Goal: Task Accomplishment & Management: Manage account settings

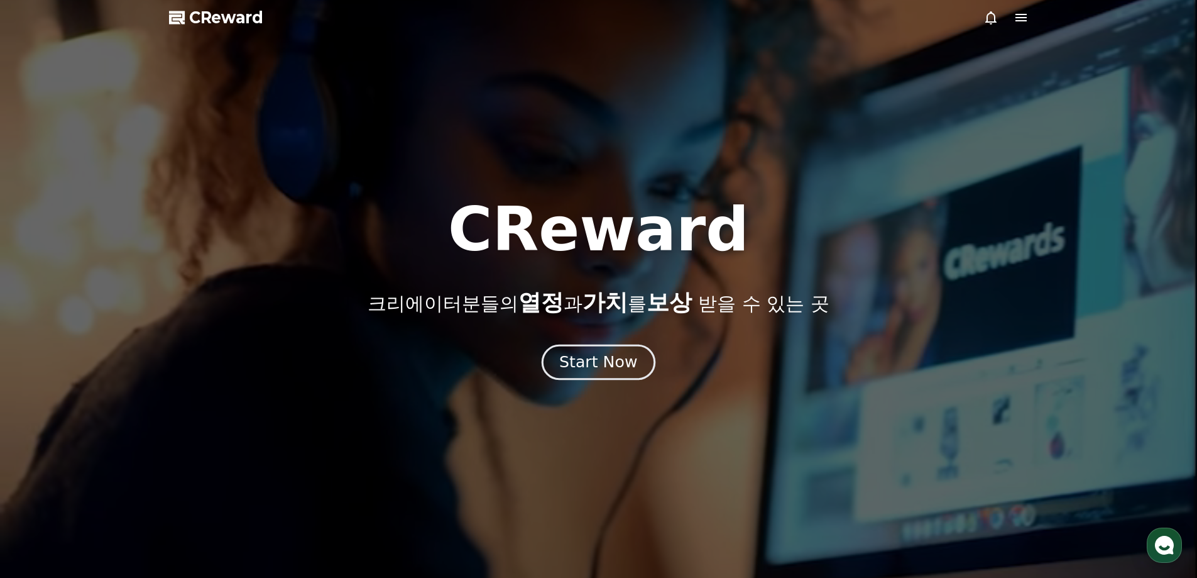
click at [580, 360] on div "Start Now" at bounding box center [598, 361] width 78 height 21
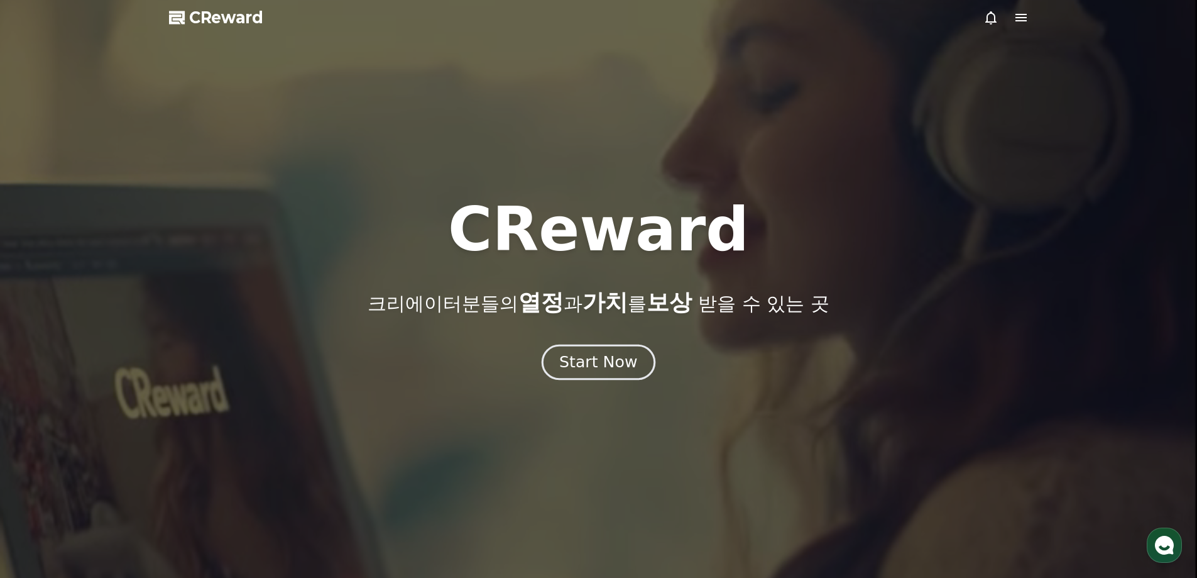
click at [580, 360] on div "Start Now" at bounding box center [598, 361] width 78 height 21
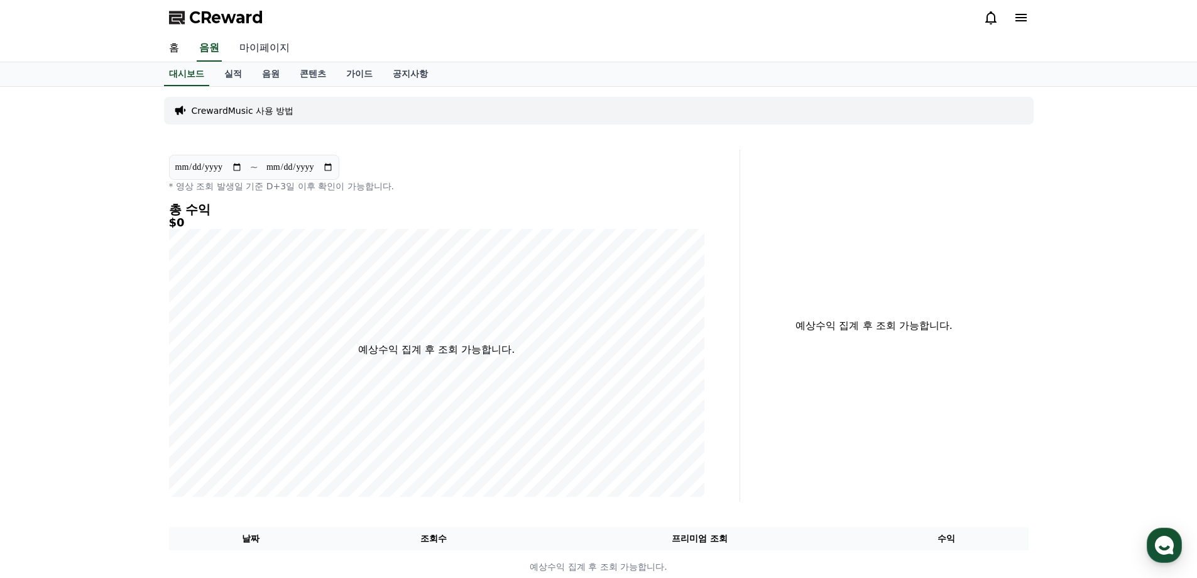
click at [248, 42] on link "마이페이지" at bounding box center [264, 48] width 70 height 26
click at [248, 42] on link "마이페이지" at bounding box center [264, 48] width 55 height 26
select select "**********"
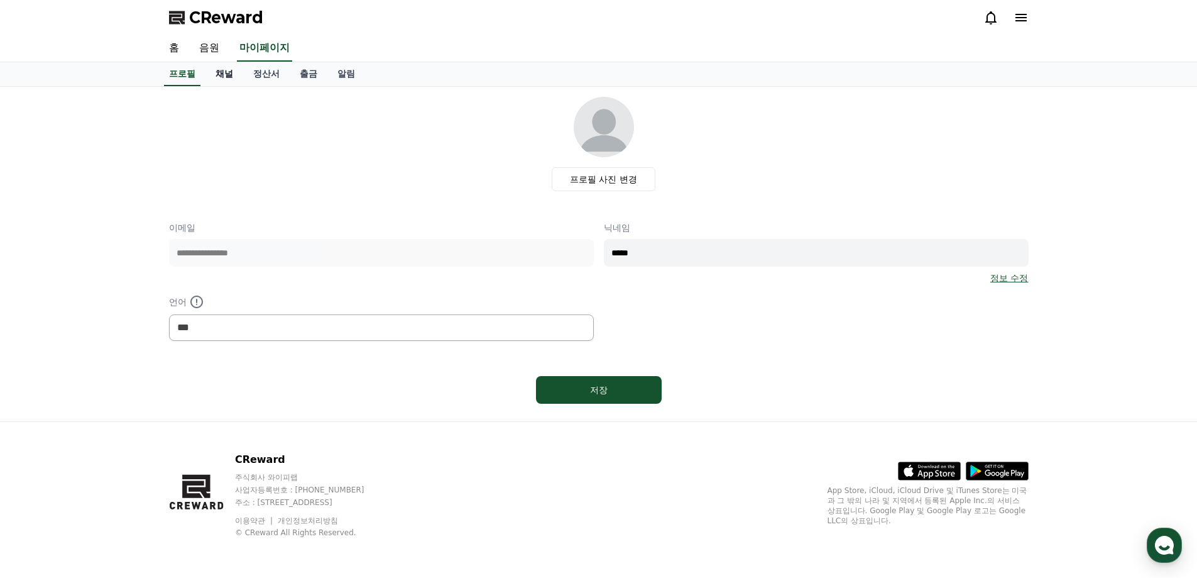
click at [233, 76] on link "채널" at bounding box center [225, 74] width 38 height 24
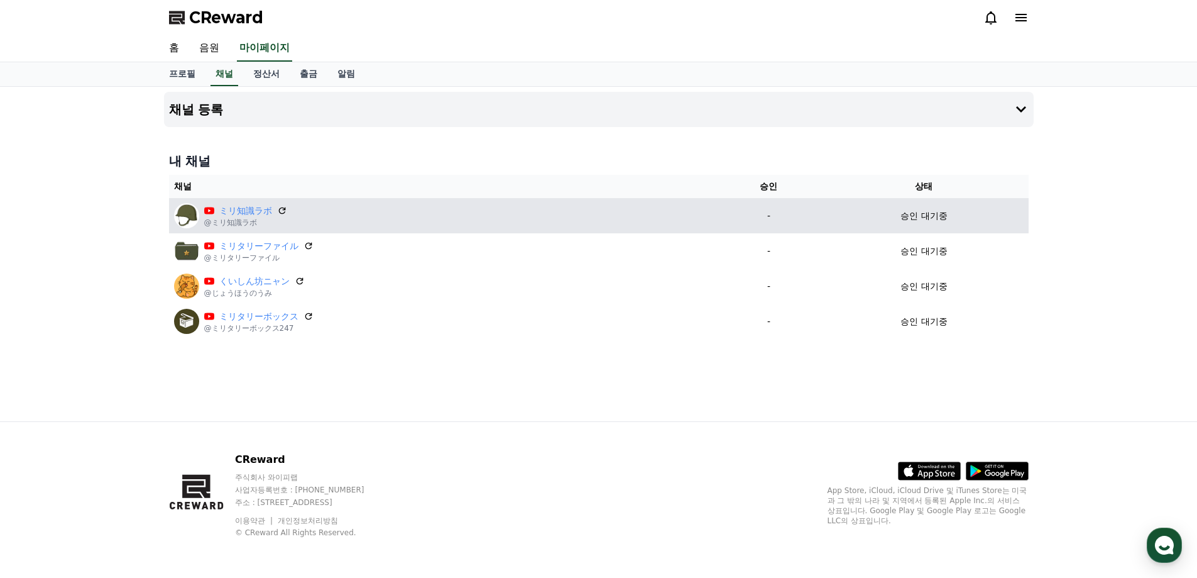
click at [278, 216] on div "ミリ知識ラボ" at bounding box center [245, 210] width 83 height 13
click at [280, 214] on icon at bounding box center [282, 211] width 8 height 8
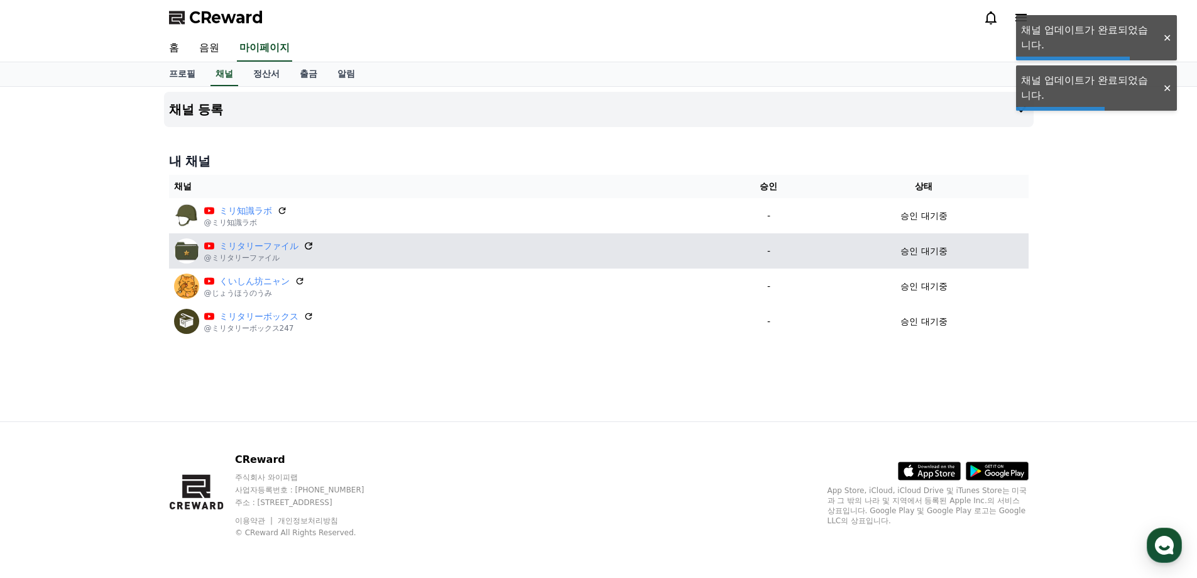
click at [307, 243] on icon at bounding box center [309, 246] width 8 height 8
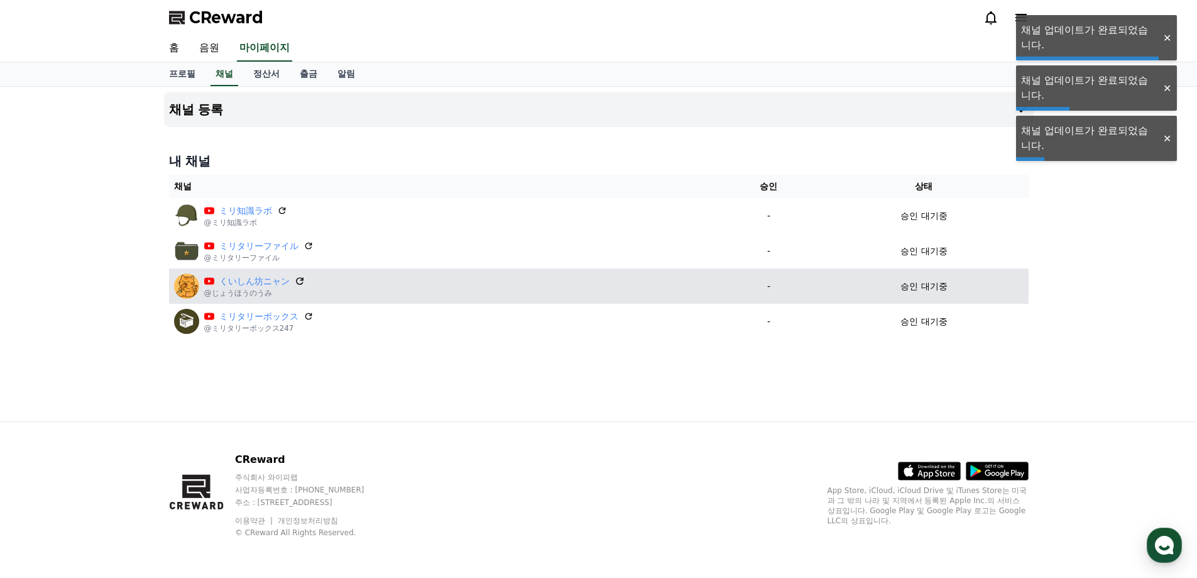
click at [299, 280] on icon at bounding box center [299, 280] width 11 height 11
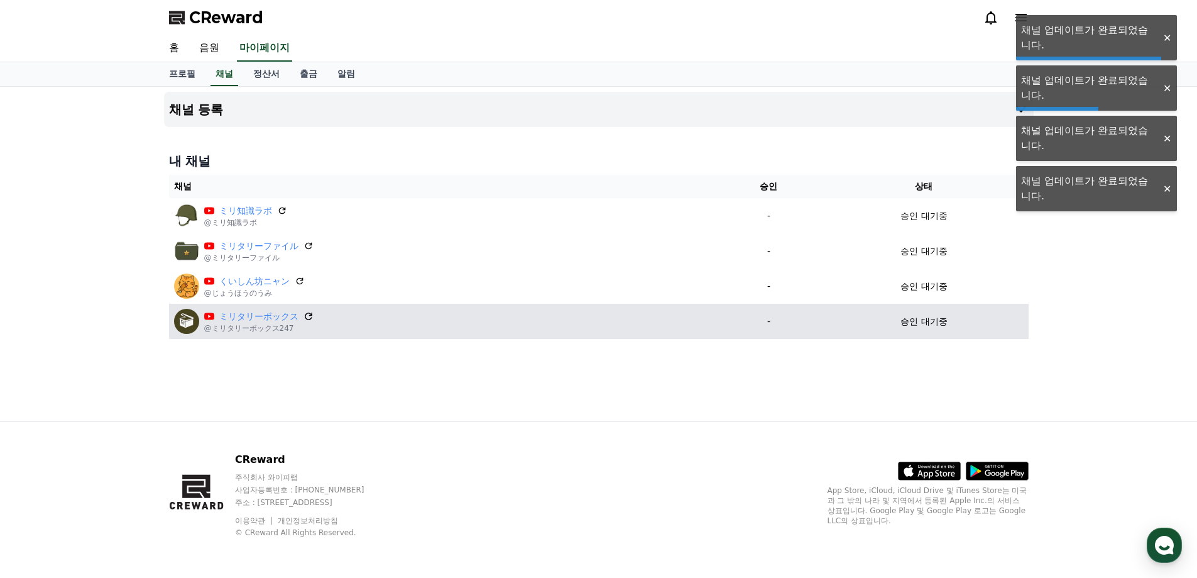
click at [307, 312] on icon at bounding box center [308, 315] width 11 height 11
